Goal: Information Seeking & Learning: Learn about a topic

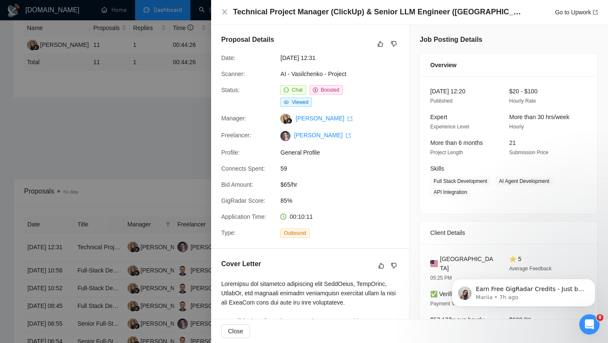
click at [231, 13] on div "Technical Project Manager (ClickUp) & Senior LLM Engineer ([GEOGRAPHIC_DATA] + …" at bounding box center [409, 12] width 377 height 11
click at [226, 13] on icon "close" at bounding box center [224, 11] width 7 height 7
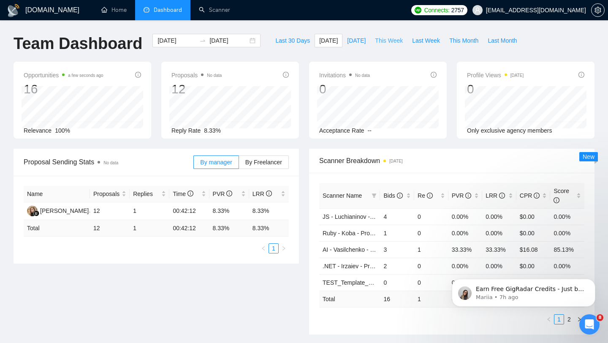
click at [388, 44] on span "This Week" at bounding box center [389, 40] width 28 height 9
type input "2025-08-11"
type input "2025-08-17"
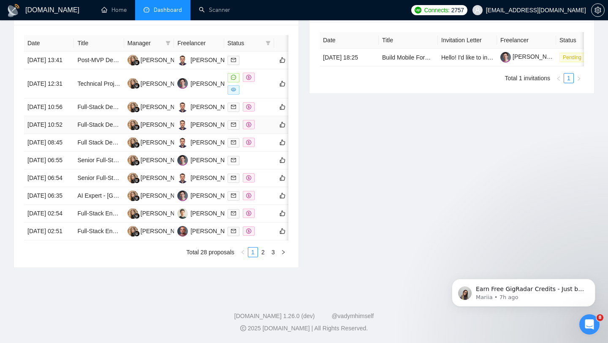
scroll to position [419, 0]
click at [261, 250] on link "2" at bounding box center [263, 252] width 9 height 9
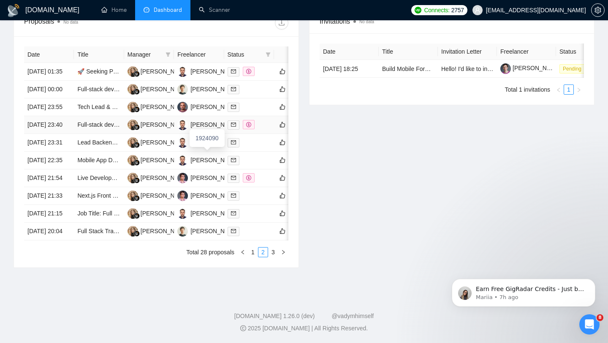
scroll to position [416, 0]
click at [275, 253] on link "3" at bounding box center [273, 252] width 9 height 9
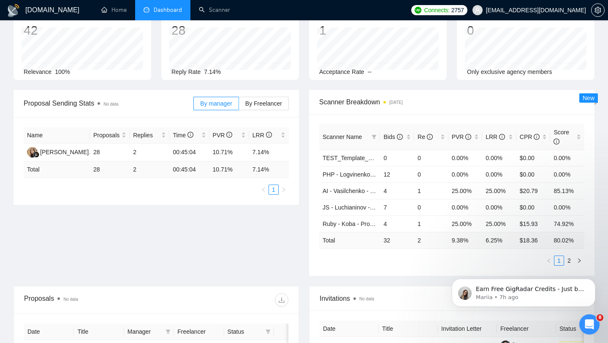
scroll to position [0, 0]
